Goal: Book appointment/travel/reservation

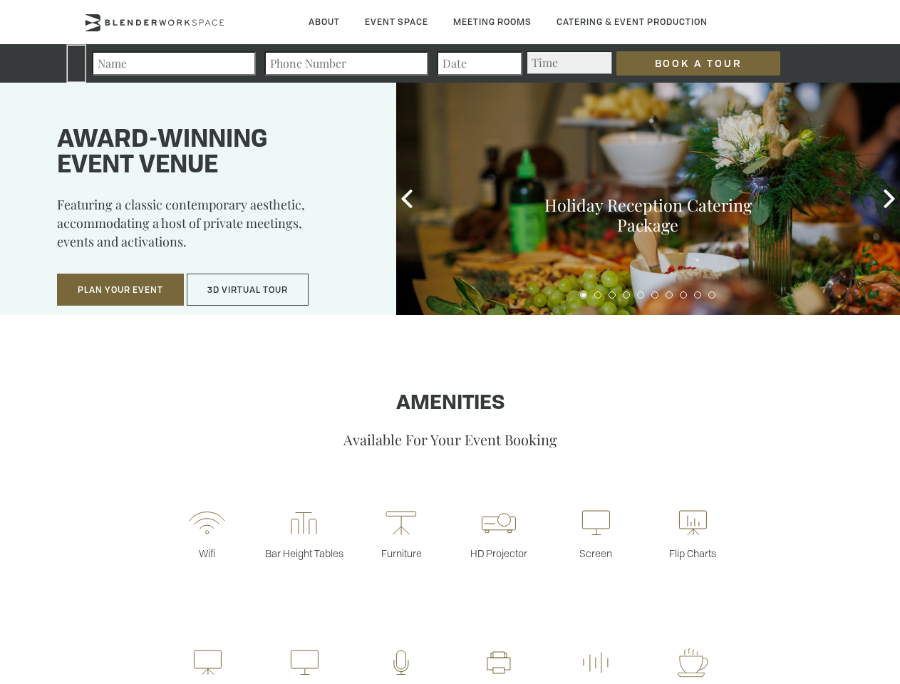
type div "[DATE]"
click at [687, 63] on input "Book a Tour" at bounding box center [699, 63] width 164 height 24
click at [120, 290] on button "Plan Your Event" at bounding box center [120, 290] width 127 height 33
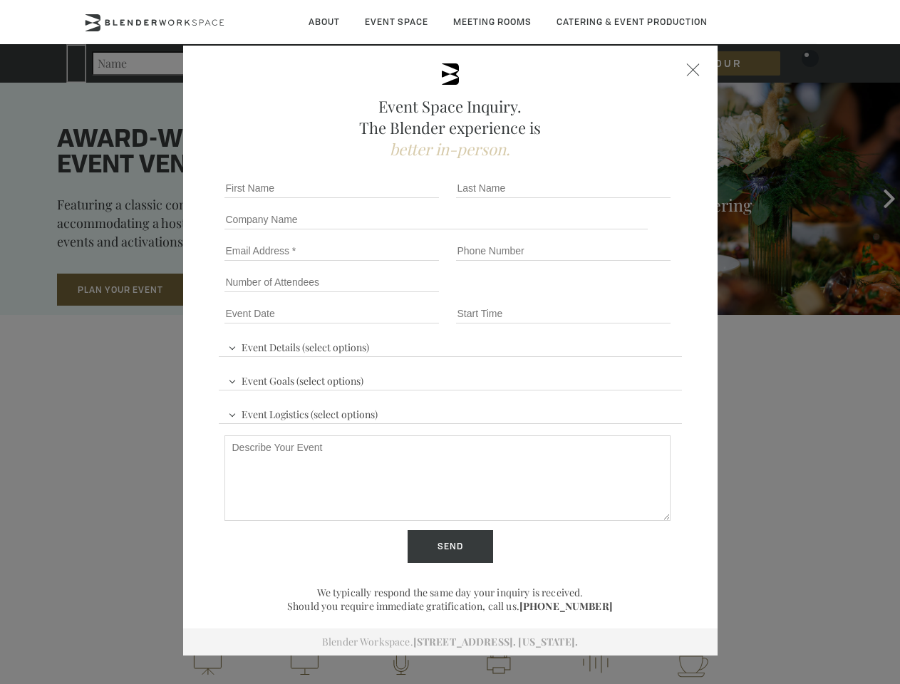
click at [248, 290] on button "3D Virtual Tour" at bounding box center [248, 290] width 122 height 33
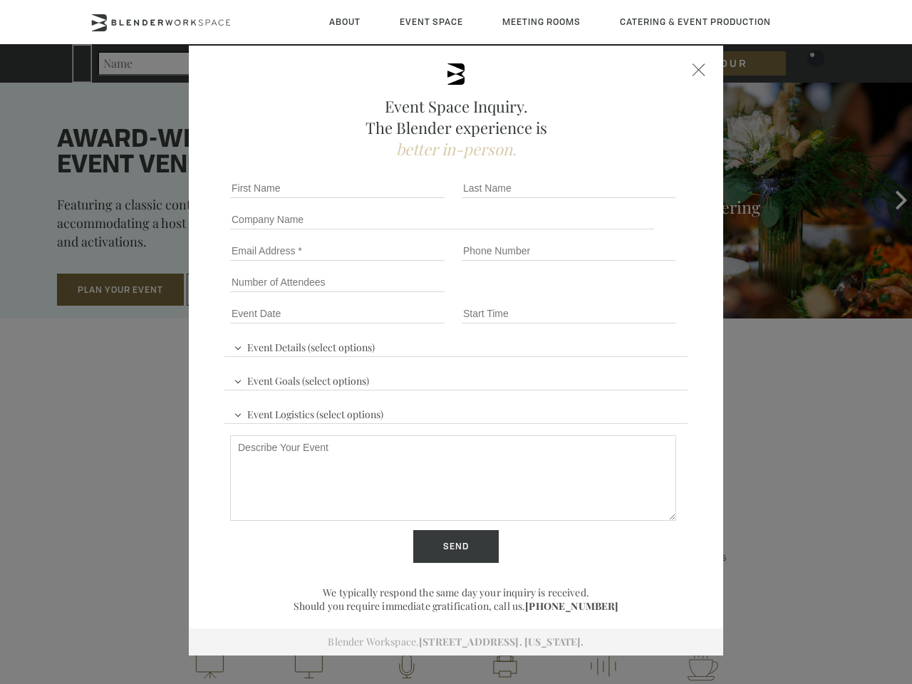
click at [407, 199] on div "First name *" at bounding box center [341, 188] width 232 height 31
click at [890, 199] on div "Event Space Inquiry. The Blender experience is better in-person. Event Details …" at bounding box center [456, 342] width 912 height 684
click at [584, 295] on fieldset "Number of Attendees Budget Range" at bounding box center [456, 282] width 463 height 31
click at [598, 295] on fieldset "Number of Attendees Budget Range" at bounding box center [456, 282] width 463 height 31
click at [612, 295] on fieldset "Number of Attendees Budget Range" at bounding box center [456, 282] width 463 height 31
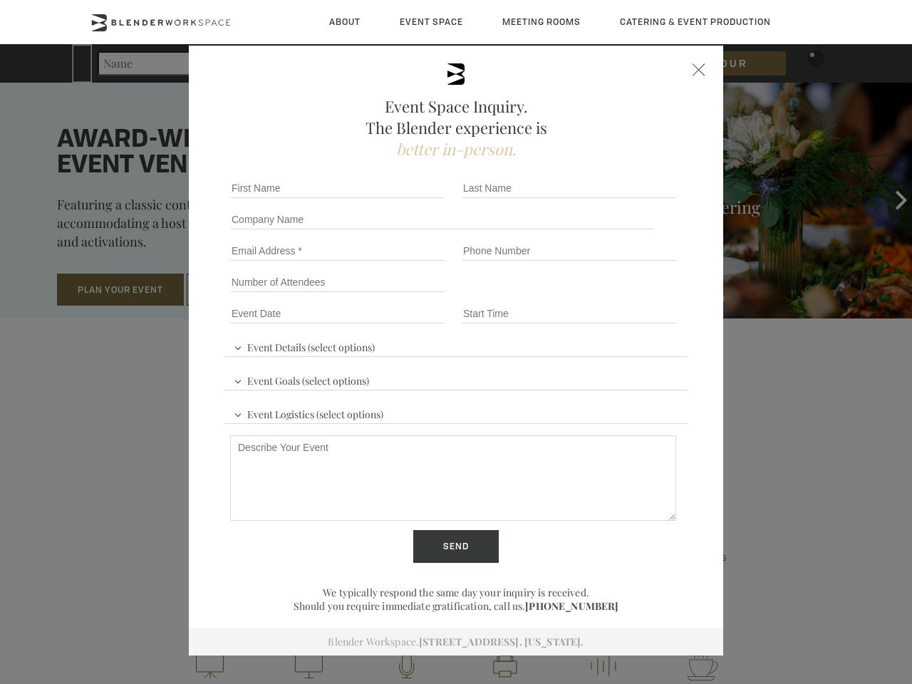
click at [627, 295] on fieldset "Number of Attendees Budget Range" at bounding box center [456, 282] width 463 height 31
click at [641, 295] on fieldset "Number of Attendees Budget Range" at bounding box center [456, 282] width 463 height 31
